Goal: Check status: Check status

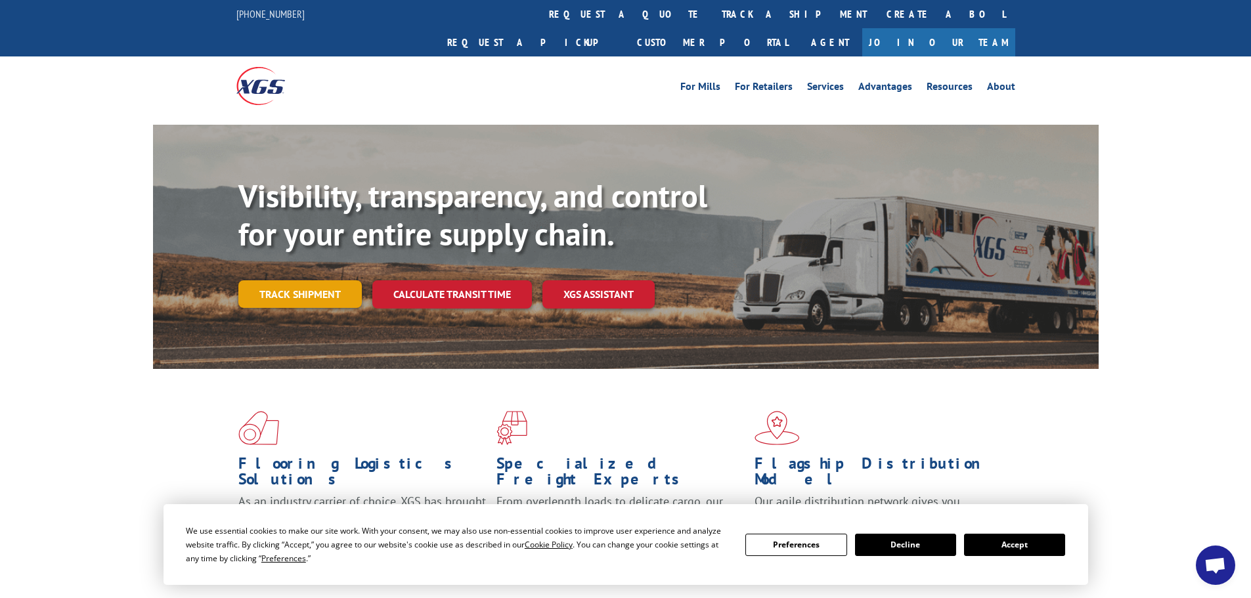
click at [319, 280] on link "Track shipment" at bounding box center [299, 294] width 123 height 28
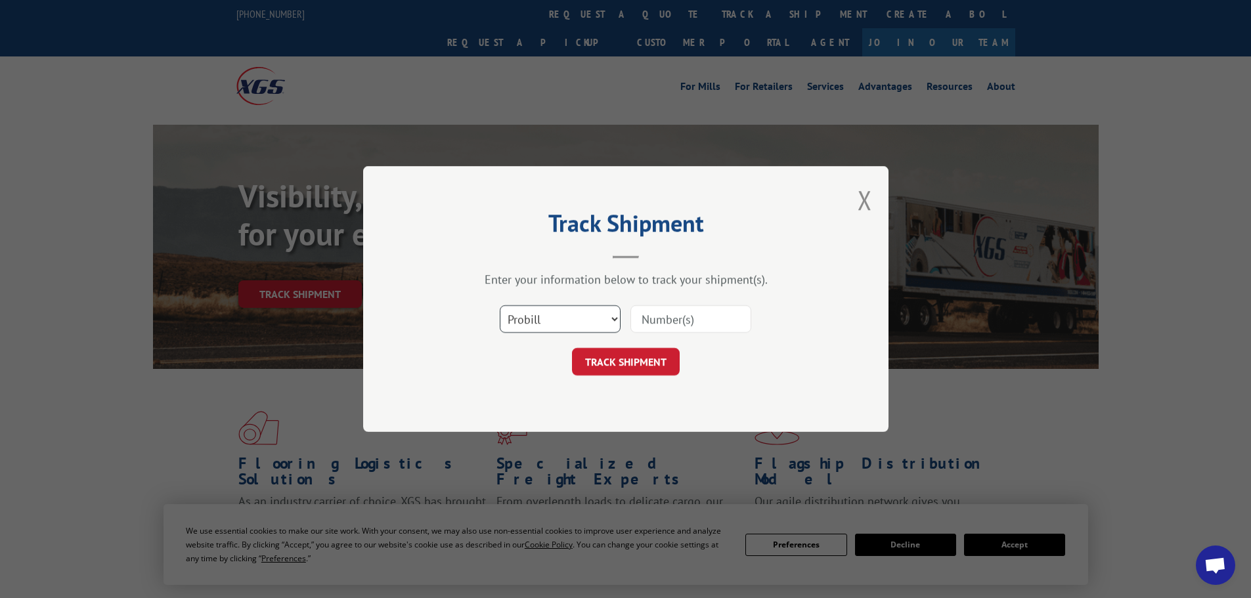
click at [587, 330] on select "Select category... Probill BOL PO" at bounding box center [560, 319] width 121 height 28
select select "bol"
click at [500, 305] on select "Select category... Probill BOL PO" at bounding box center [560, 319] width 121 height 28
click at [699, 322] on input at bounding box center [690, 319] width 121 height 28
paste input "7056081"
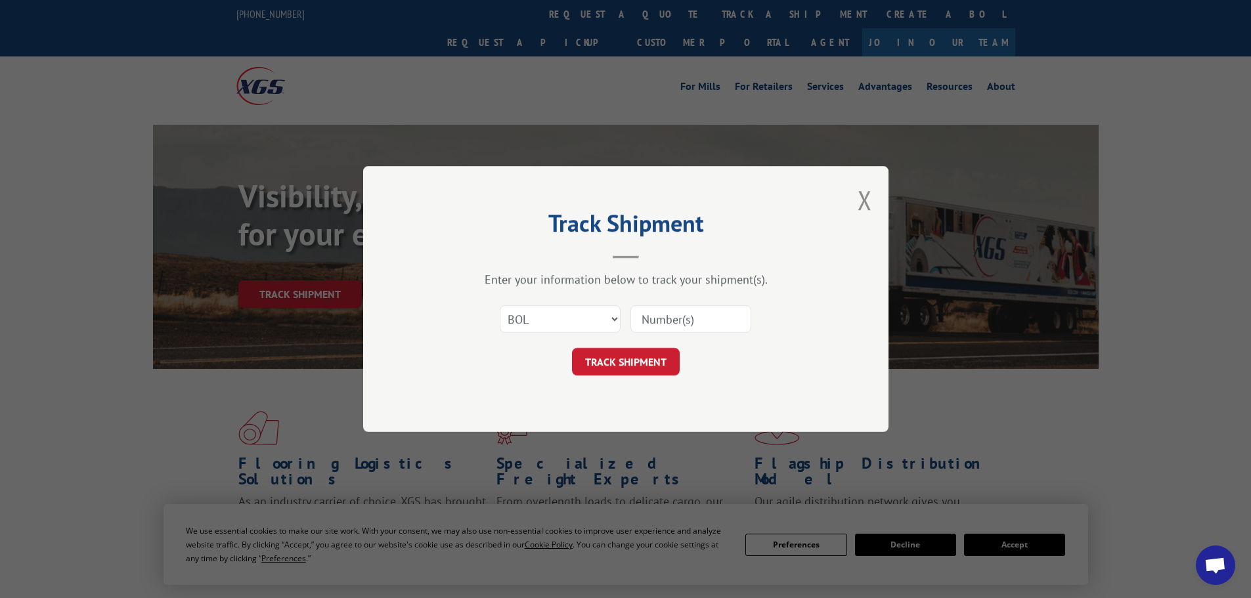
type input "7056081"
click button "TRACK SHIPMENT" at bounding box center [626, 362] width 108 height 28
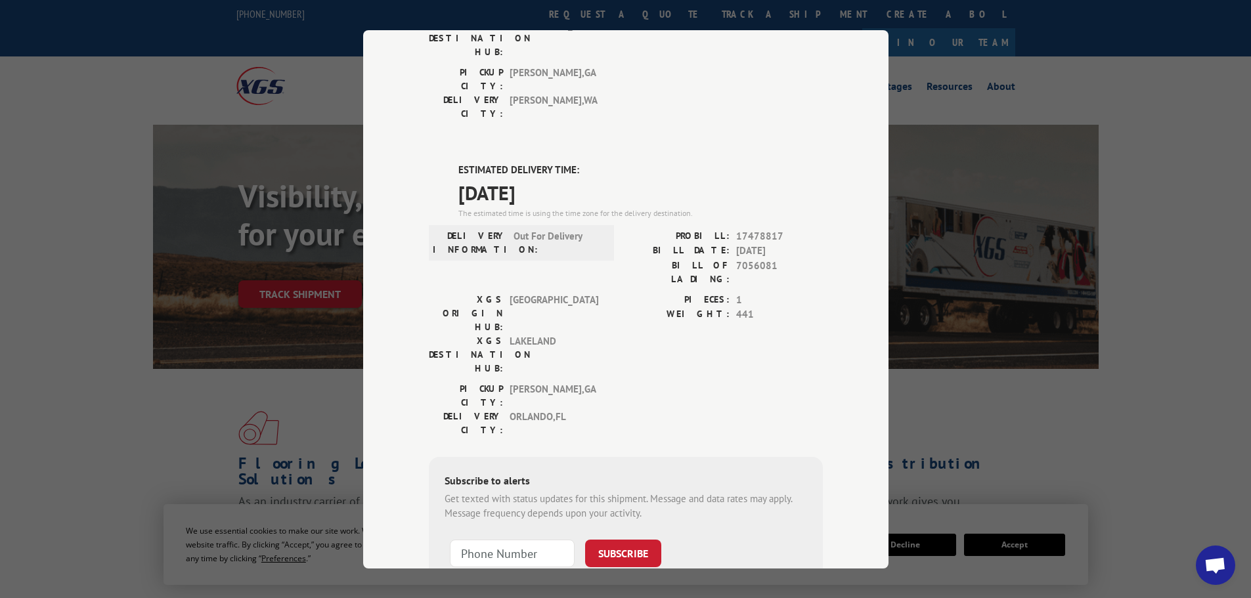
scroll to position [197, 0]
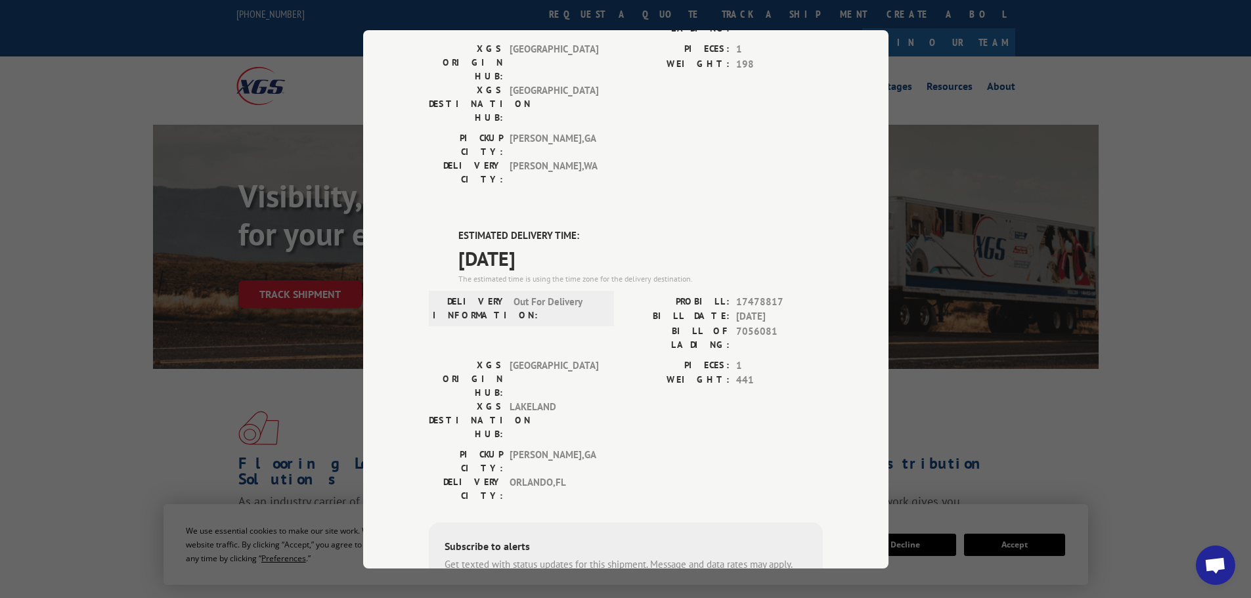
click at [556, 294] on span "Out For Delivery" at bounding box center [558, 308] width 89 height 28
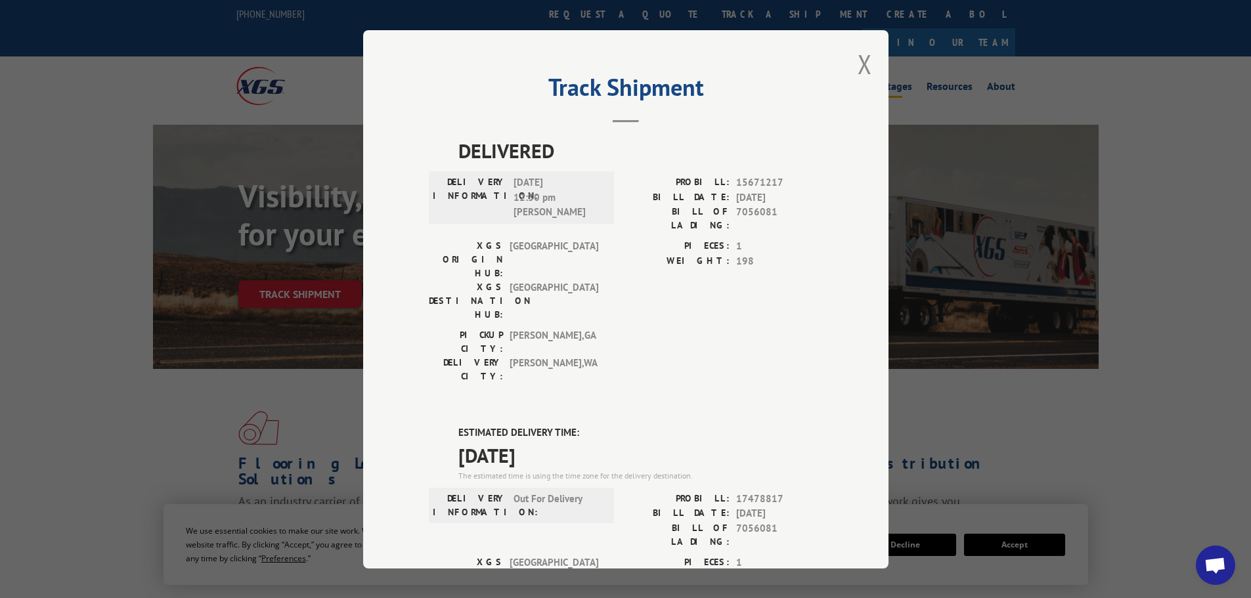
click at [858, 58] on button "Close modal" at bounding box center [865, 64] width 14 height 35
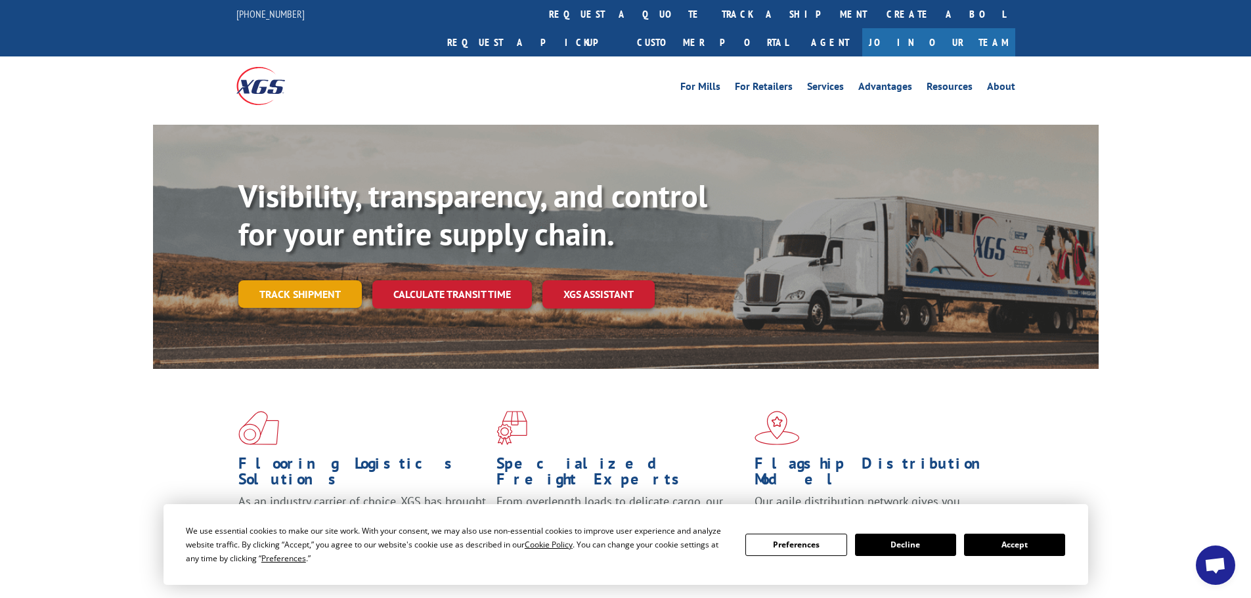
click at [310, 280] on link "Track shipment" at bounding box center [299, 294] width 123 height 28
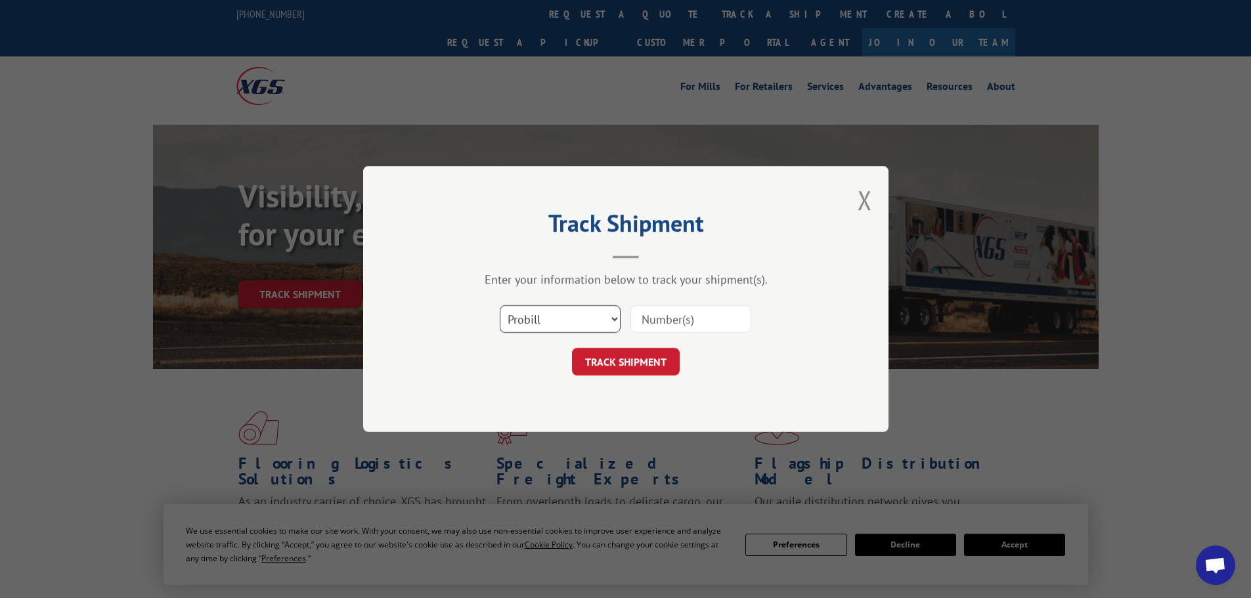
click at [583, 324] on select "Select category... Probill BOL PO" at bounding box center [560, 319] width 121 height 28
select select "bol"
click at [500, 305] on select "Select category... Probill BOL PO" at bounding box center [560, 319] width 121 height 28
click at [696, 322] on input at bounding box center [690, 319] width 121 height 28
paste input "7056648"
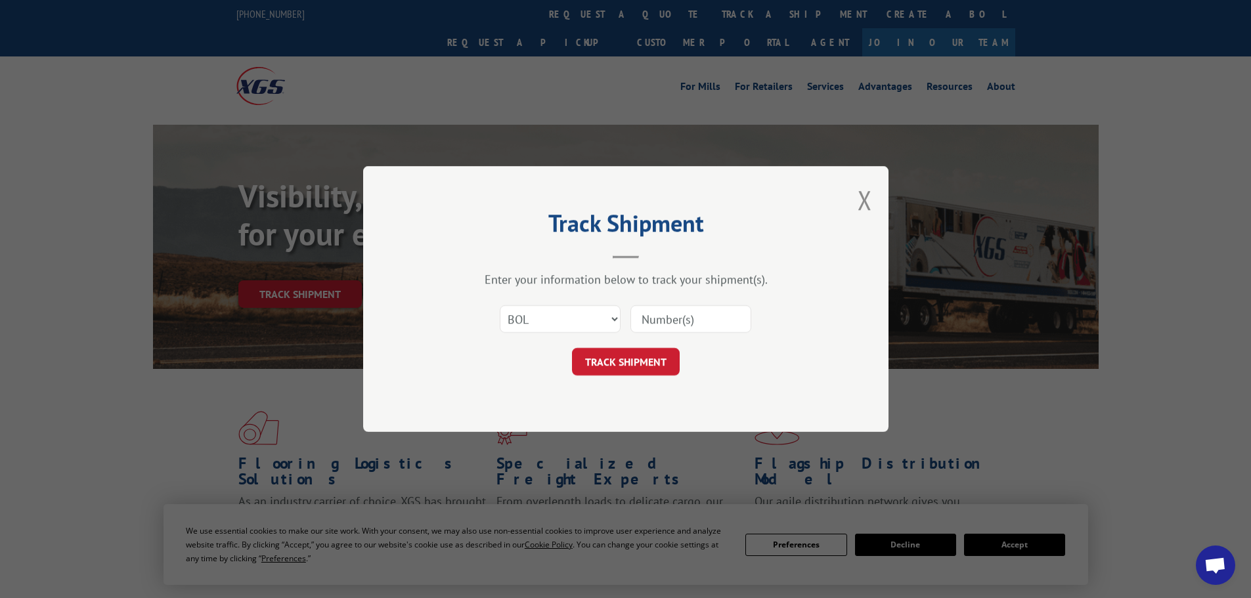
type input "7056648"
click button "TRACK SHIPMENT" at bounding box center [626, 362] width 108 height 28
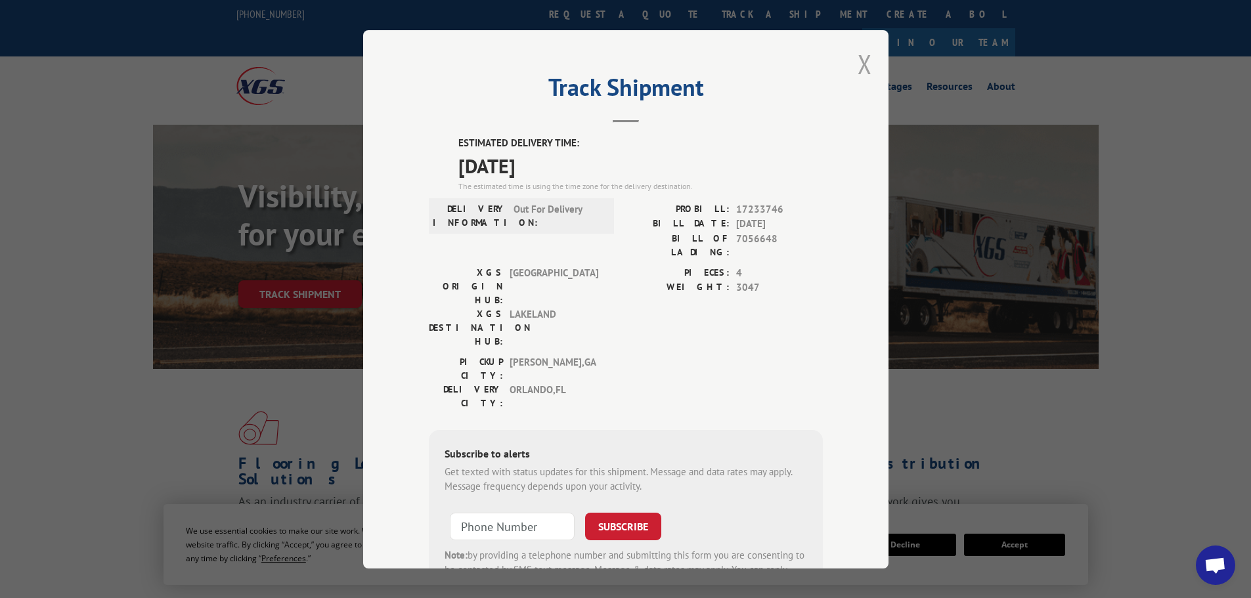
click at [859, 72] on button "Close modal" at bounding box center [865, 64] width 14 height 35
